Goal: Transaction & Acquisition: Purchase product/service

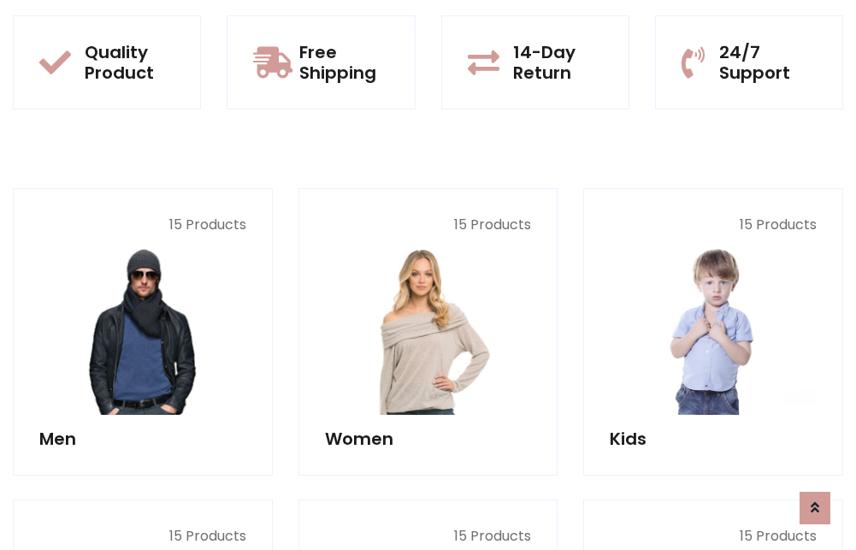
scroll to position [1481, 0]
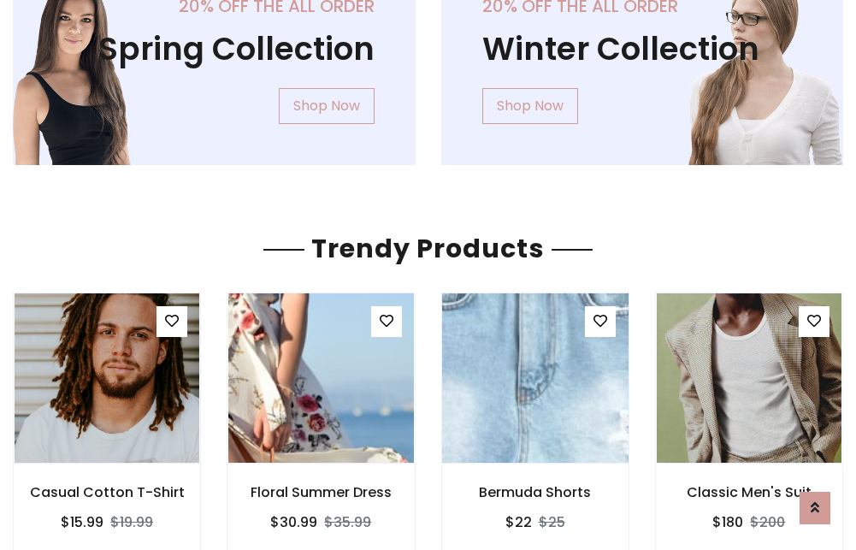
click at [534, 378] on img at bounding box center [535, 378] width 222 height 410
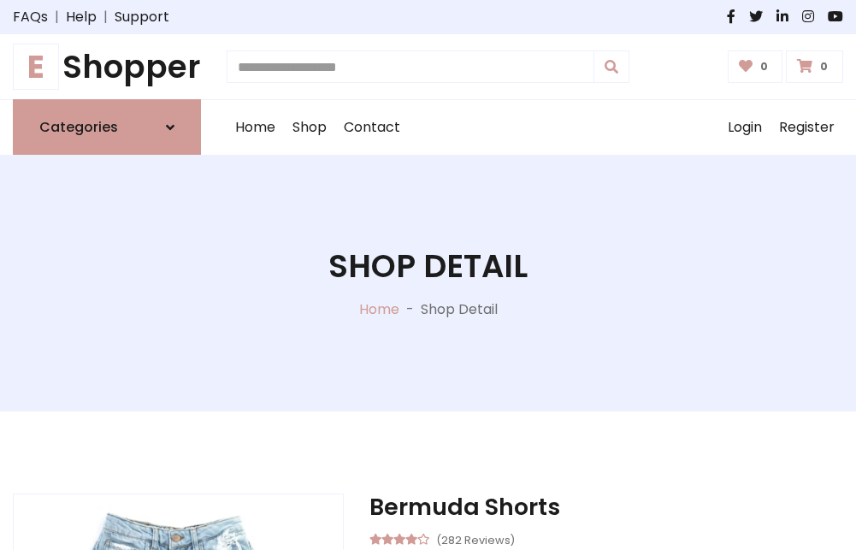
click at [107, 67] on h1 "E Shopper" at bounding box center [107, 67] width 188 height 38
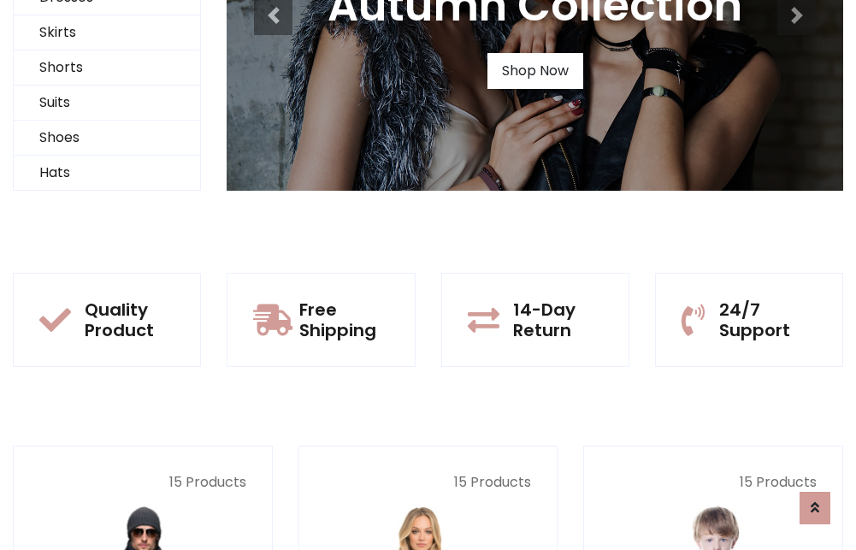
scroll to position [165, 0]
